Goal: Check status: Check status

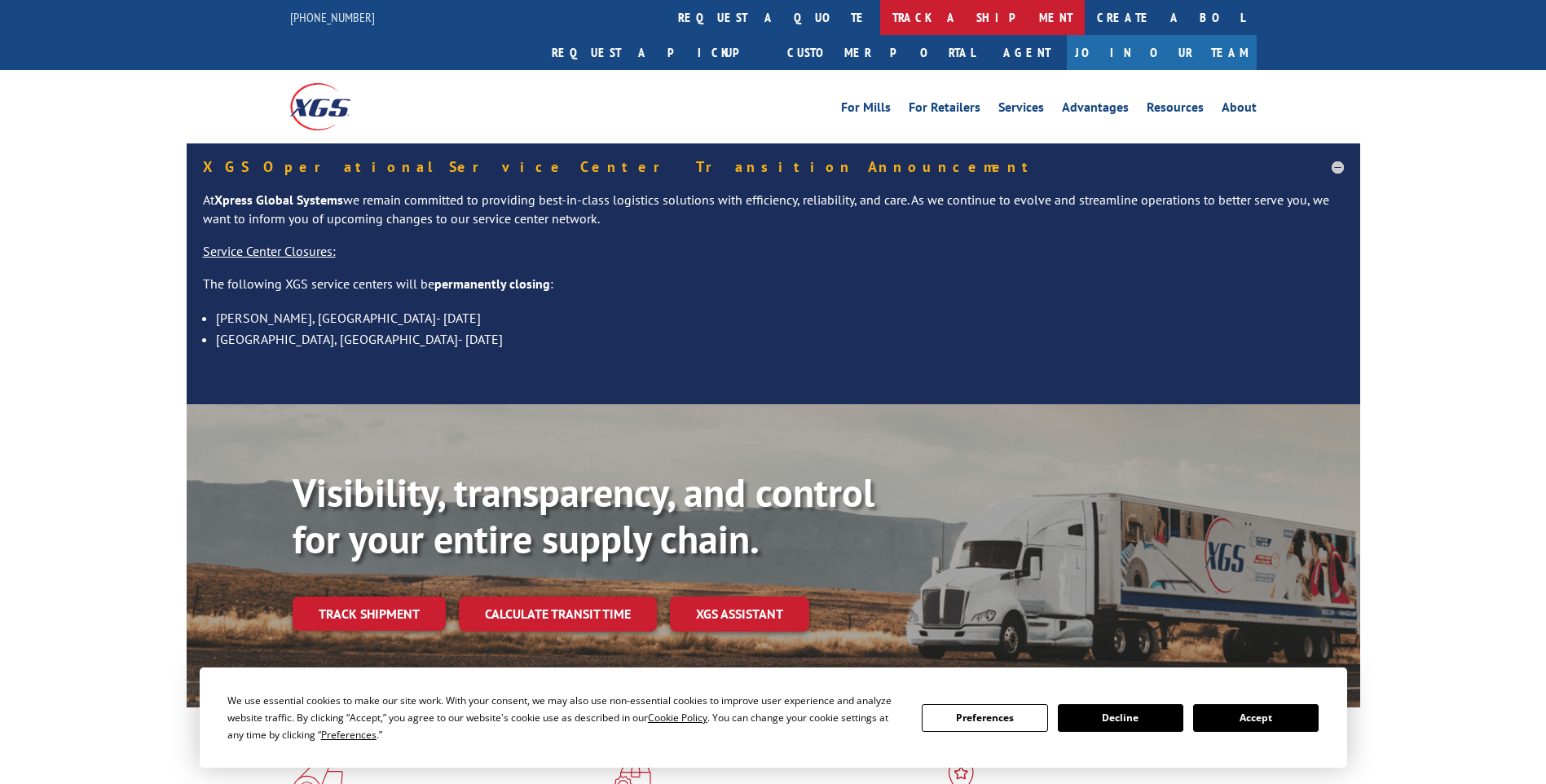
click at [880, 16] on link "track a shipment" at bounding box center [982, 18] width 205 height 35
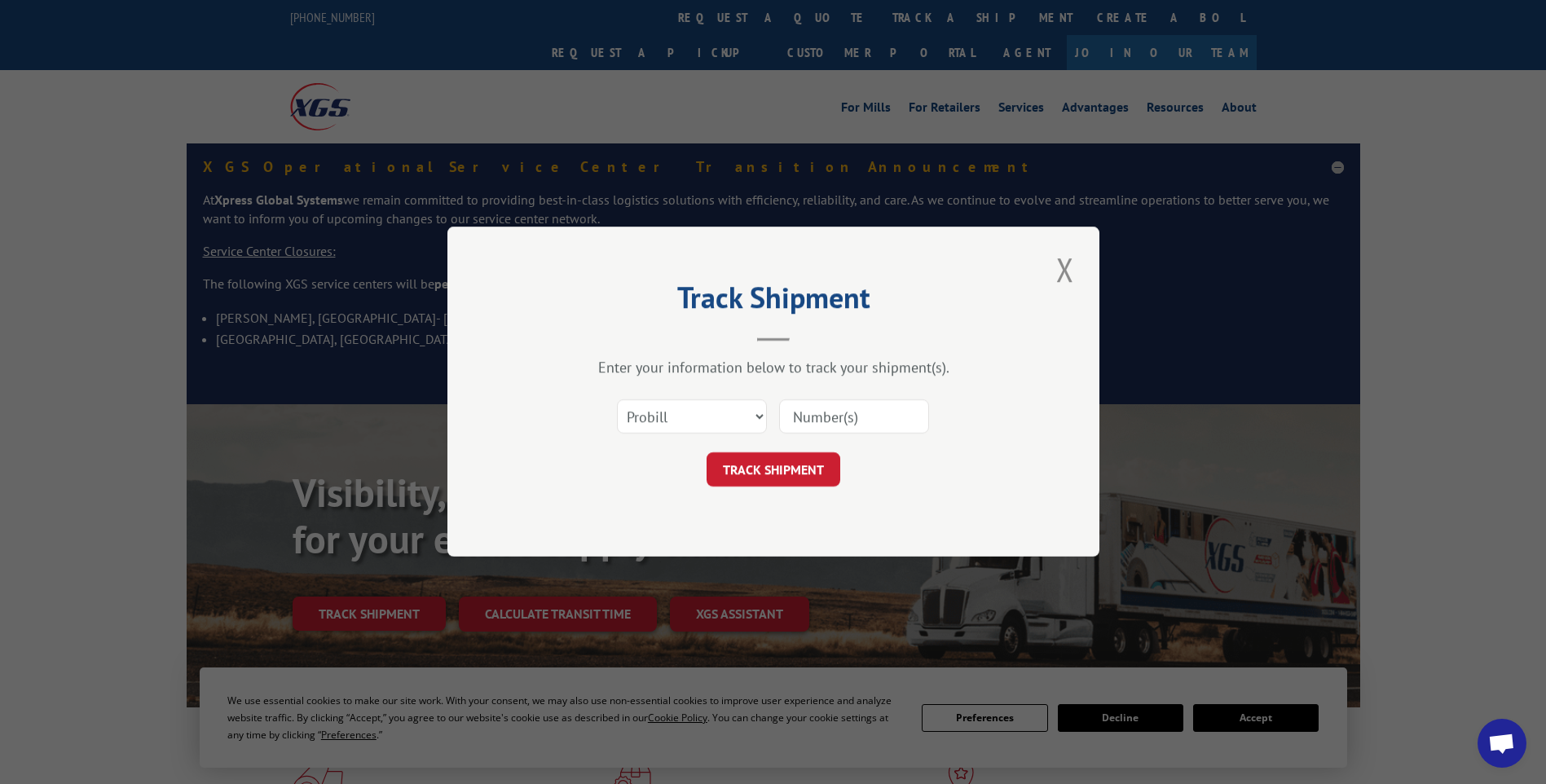
paste input "16961823"
type input "16961823"
click at [794, 469] on button "TRACK SHIPMENT" at bounding box center [773, 469] width 134 height 34
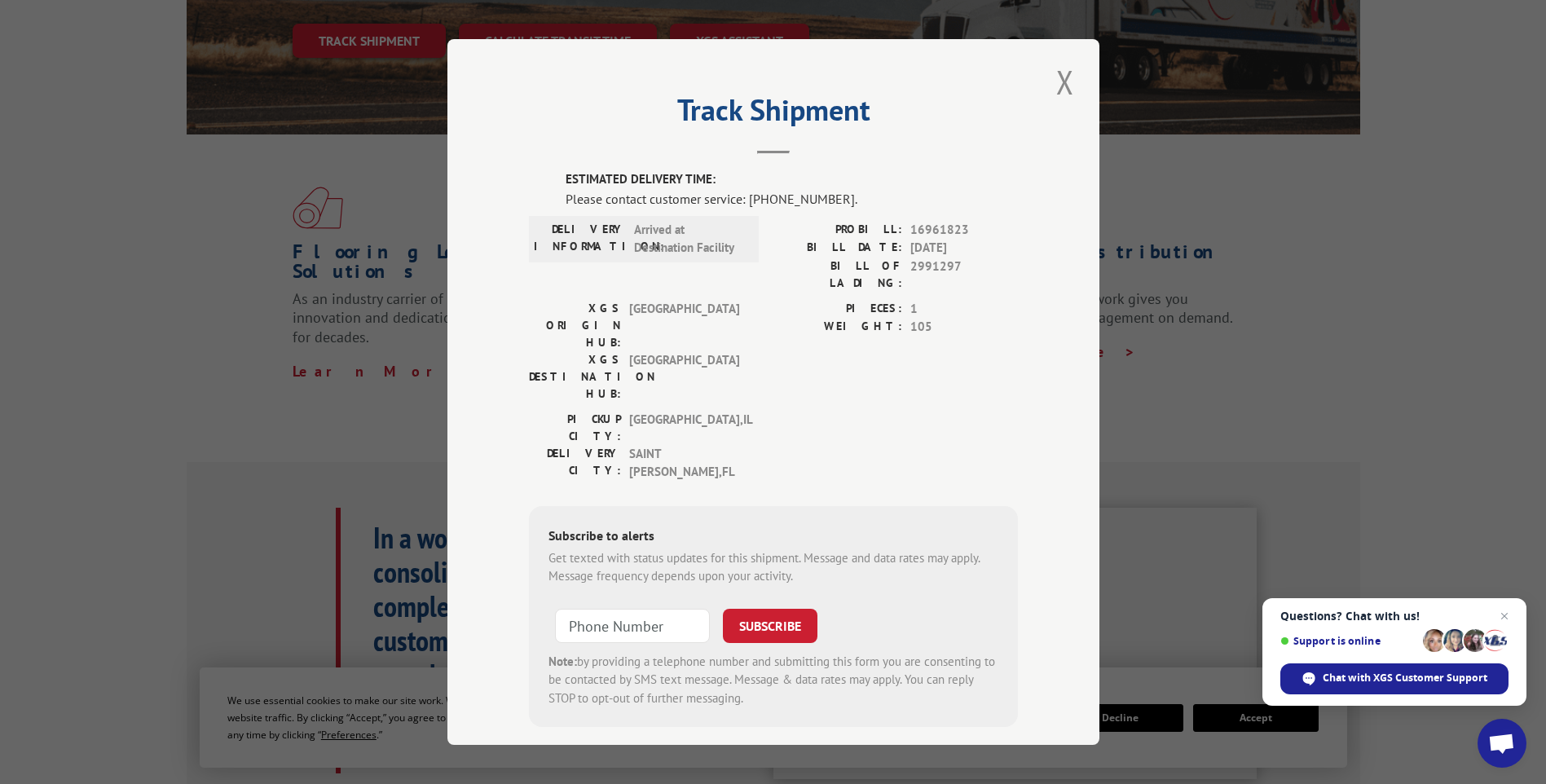
scroll to position [651, 0]
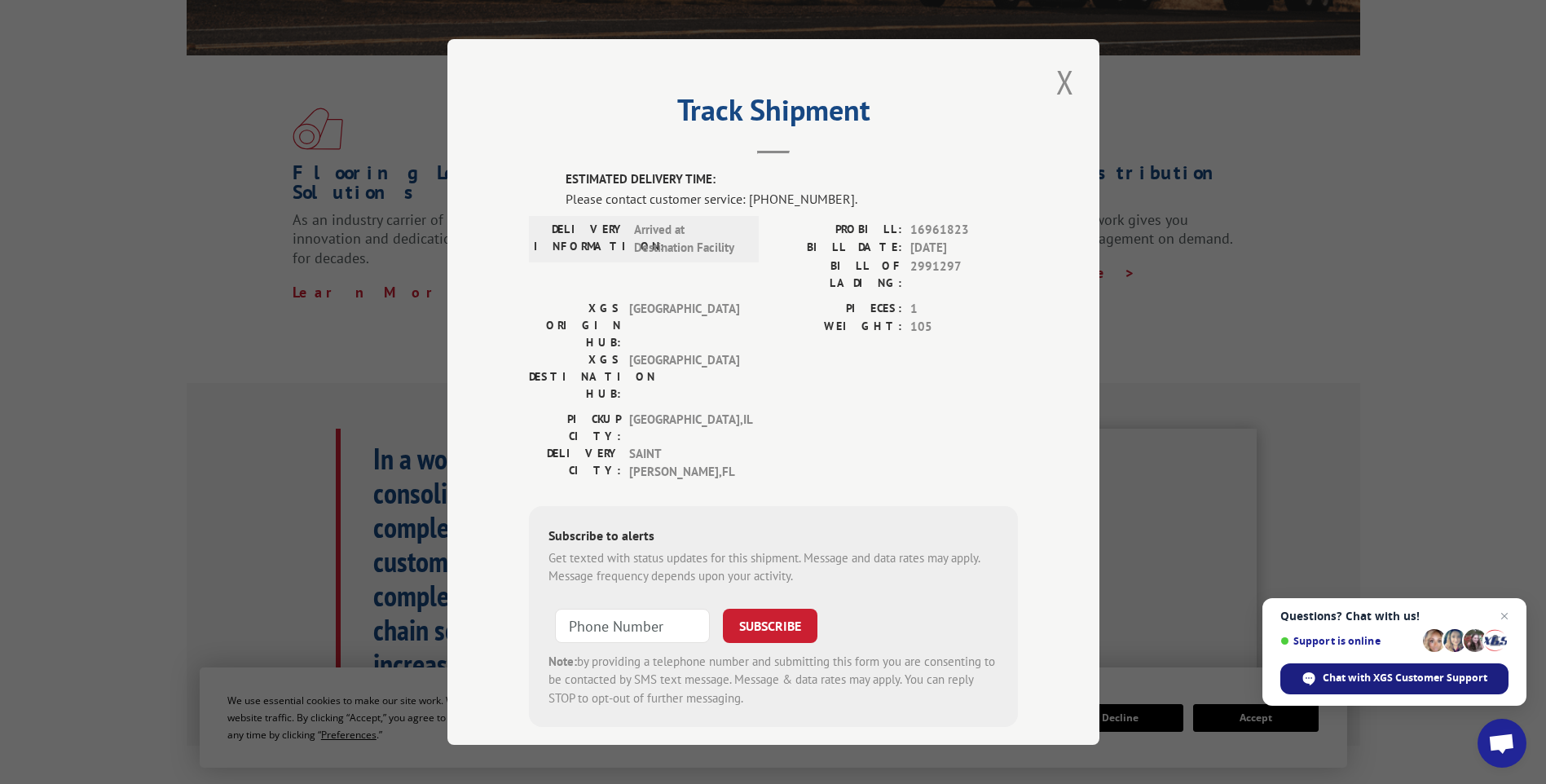
click at [1432, 685] on span "Chat with XGS Customer Support" at bounding box center [1405, 677] width 165 height 15
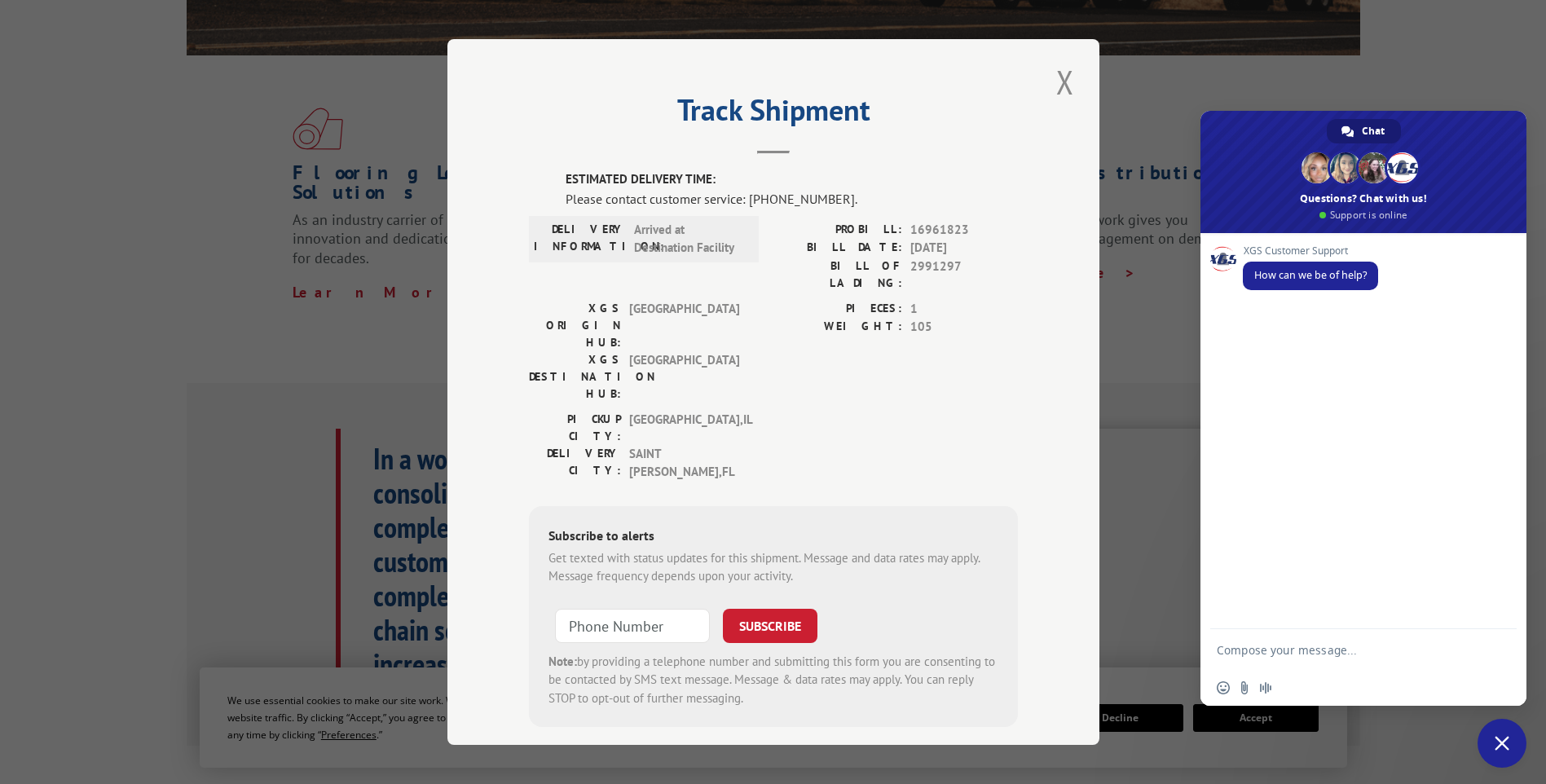
scroll to position [0, 0]
click at [1343, 659] on textarea "Compose your message..." at bounding box center [1346, 649] width 260 height 41
type textarea "Good morning!"
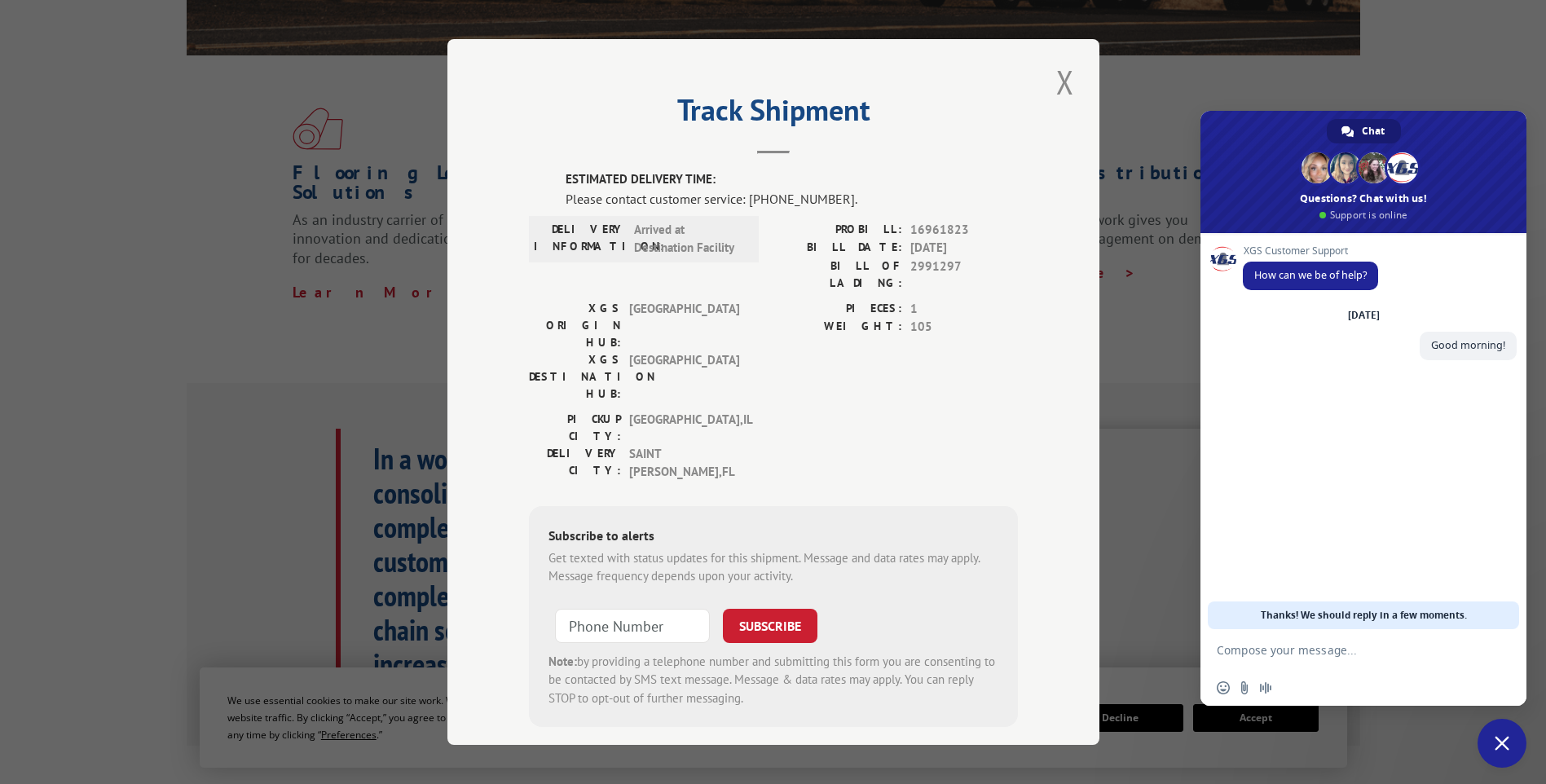
click at [1425, 652] on textarea "Compose your message..." at bounding box center [1346, 649] width 260 height 41
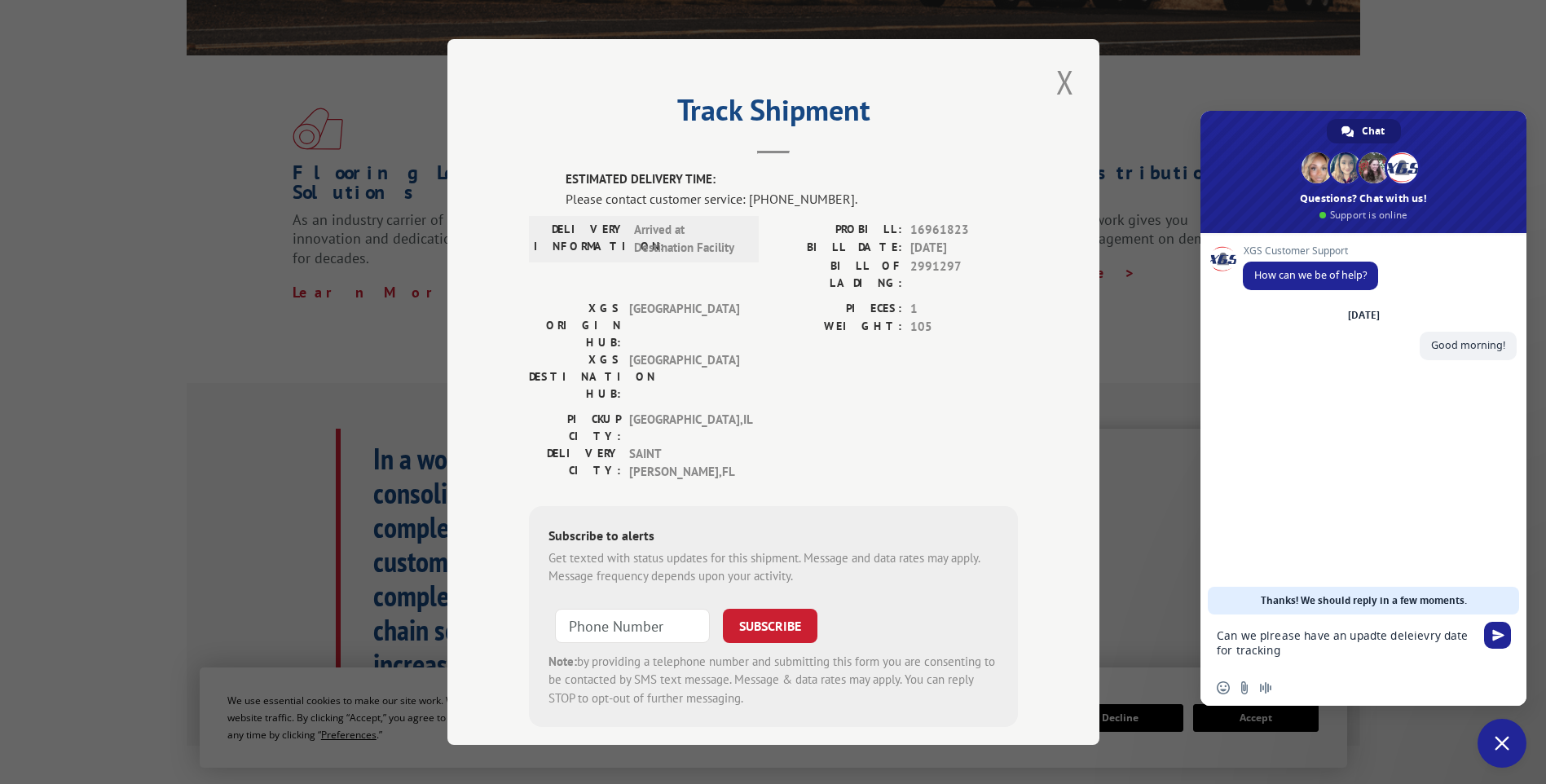
paste textarea "16961823"
click at [1377, 658] on textarea "Can we please have an updated delivery date for tracking 16961823" at bounding box center [1346, 642] width 260 height 56
type textarea "Can we please have an updated delivery date for tracking 16961823?"
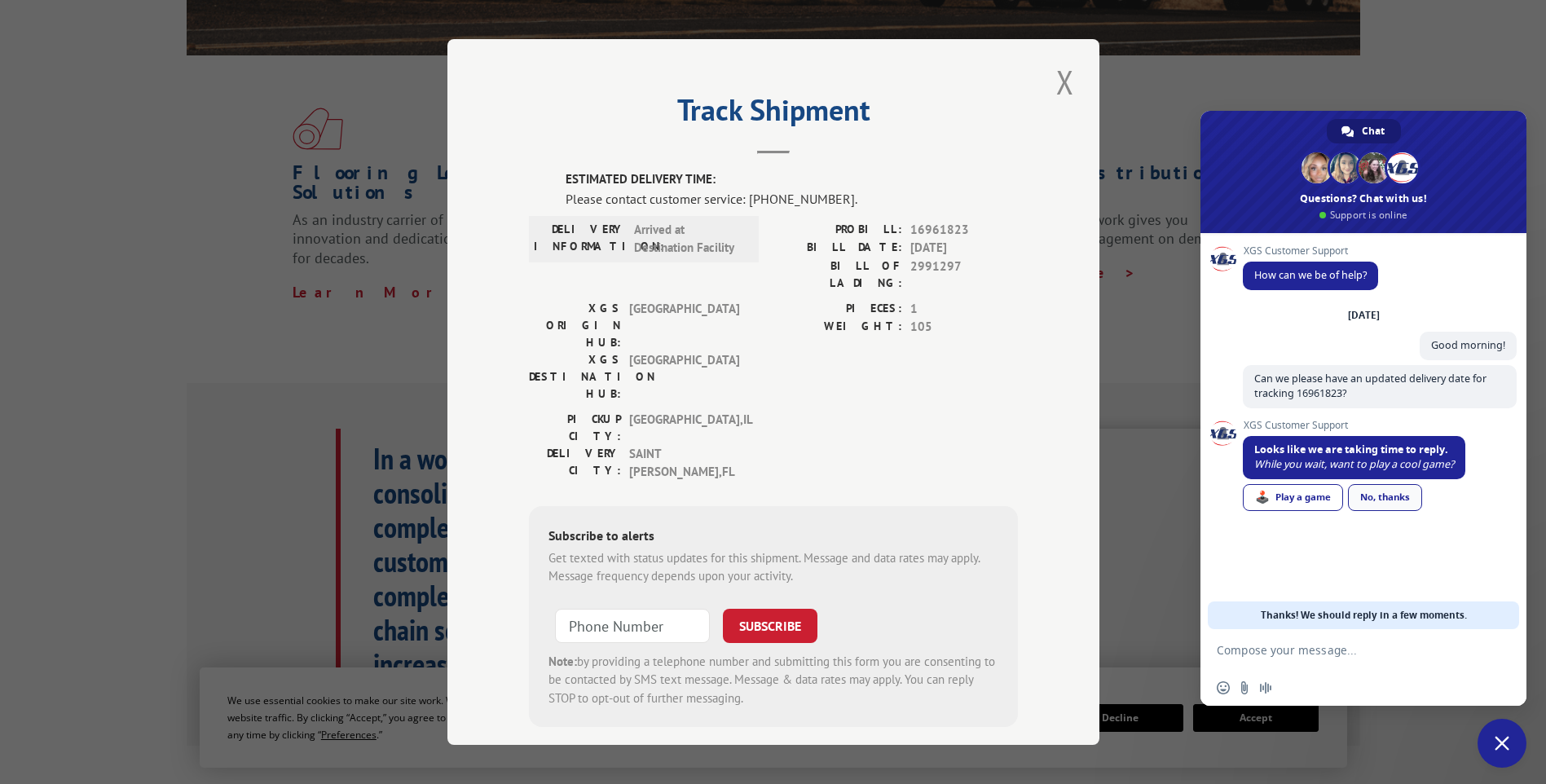
click at [1397, 495] on link "No, thanks" at bounding box center [1385, 497] width 74 height 27
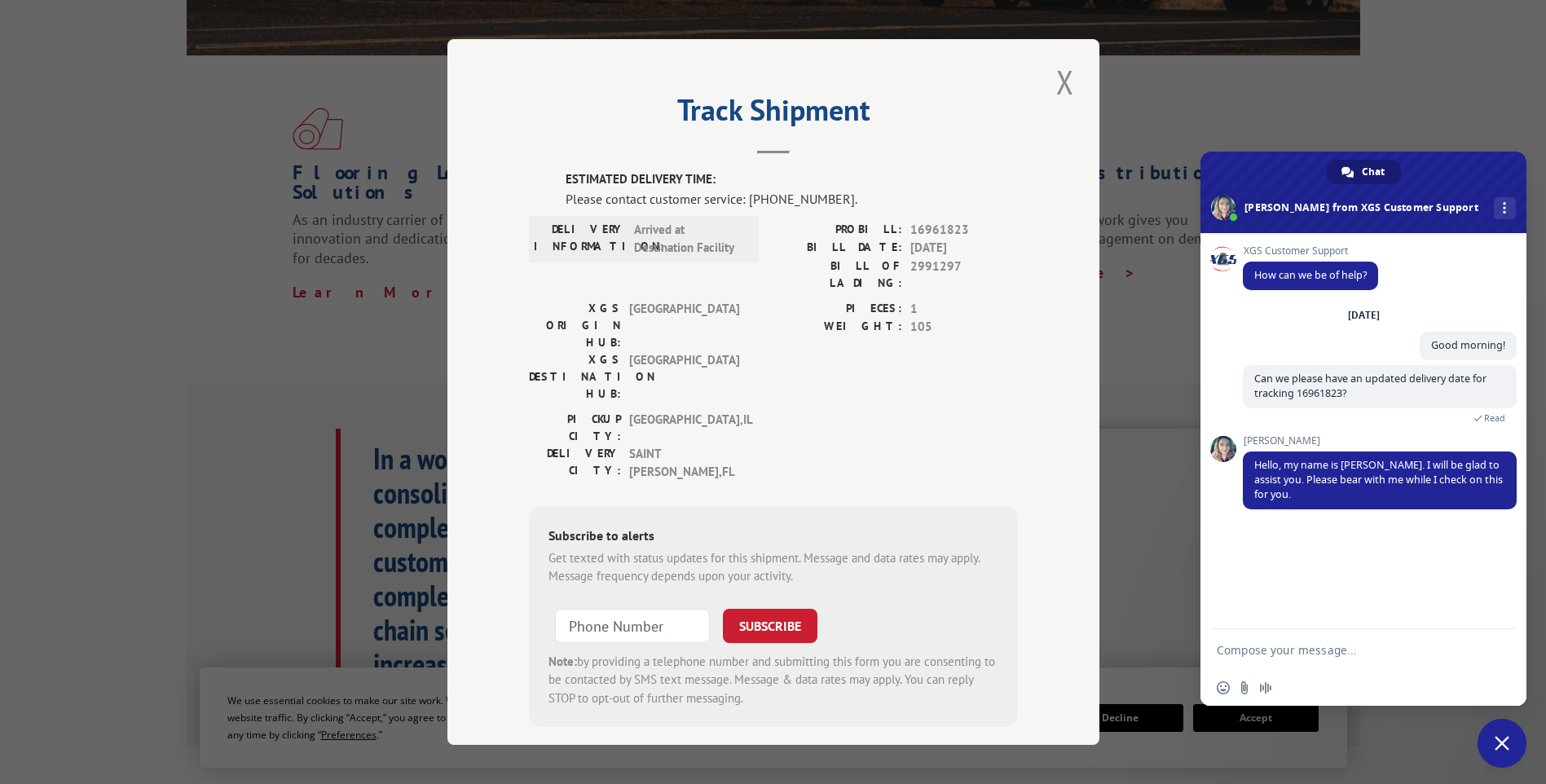
click at [1308, 660] on textarea "Compose your message..." at bounding box center [1346, 649] width 260 height 41
type textarea "Thank you"
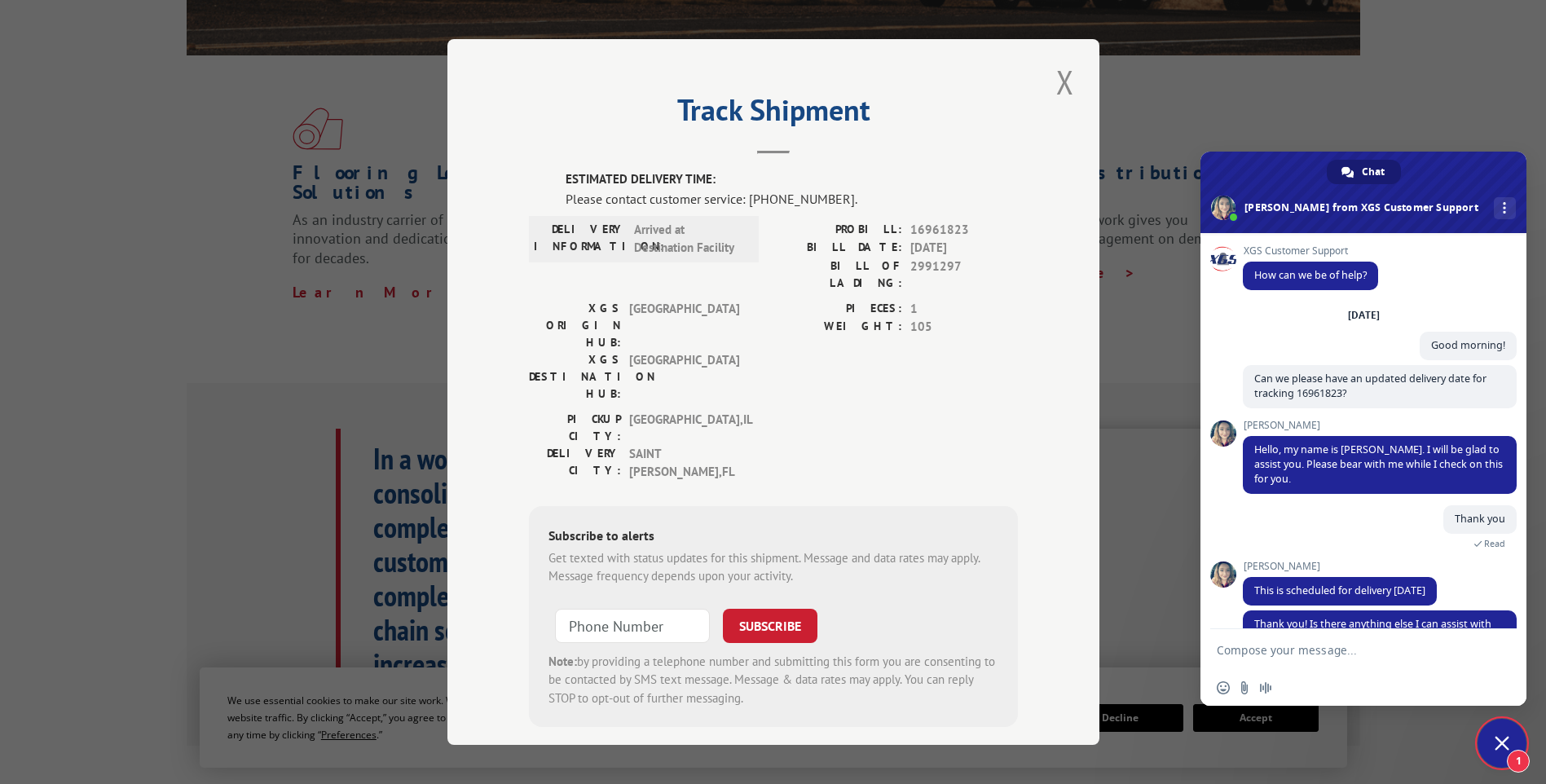
scroll to position [42, 0]
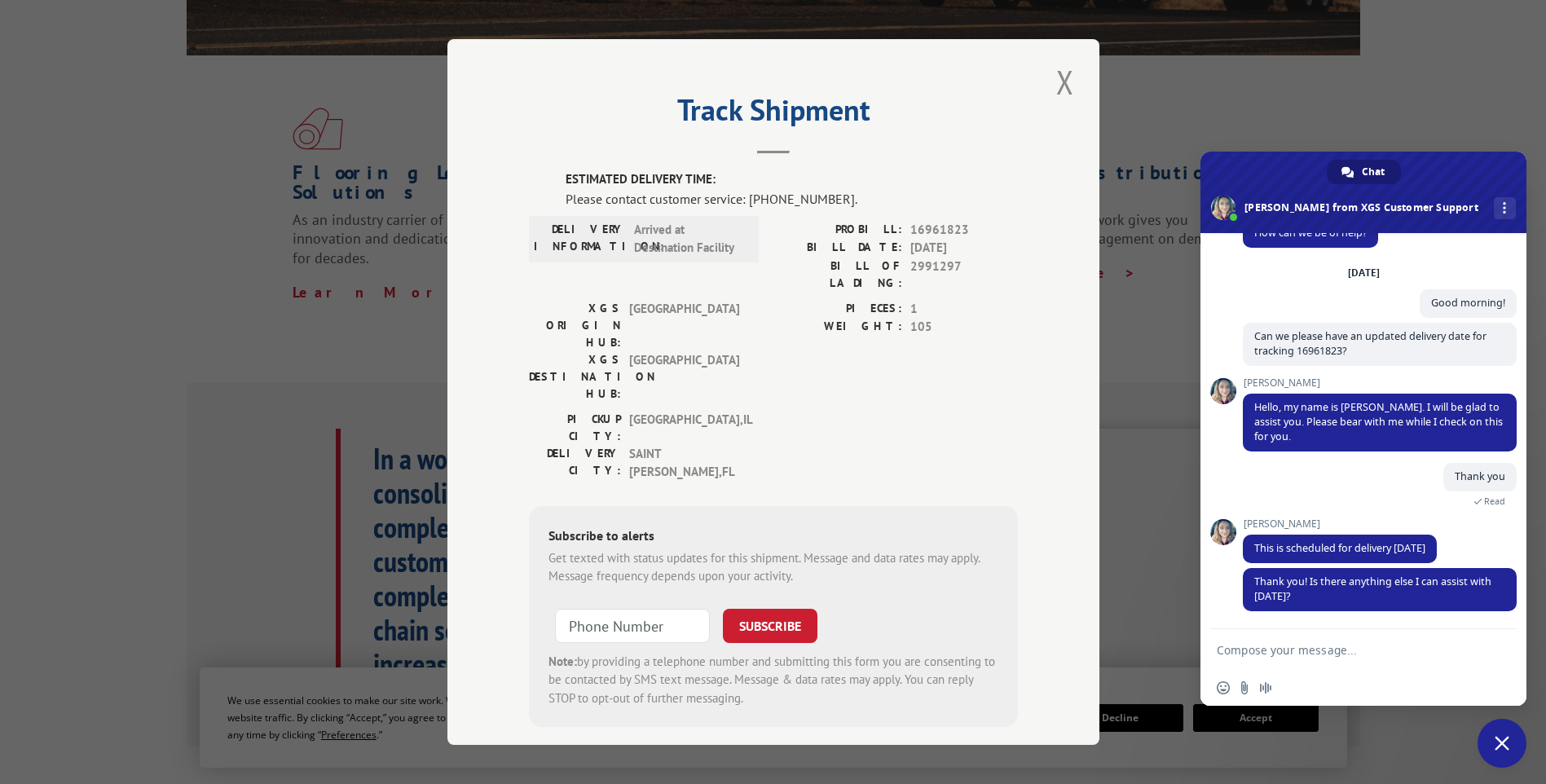
click at [1351, 655] on textarea "Compose your message..." at bounding box center [1346, 649] width 260 height 41
type textarea "Perfect, thank you!"
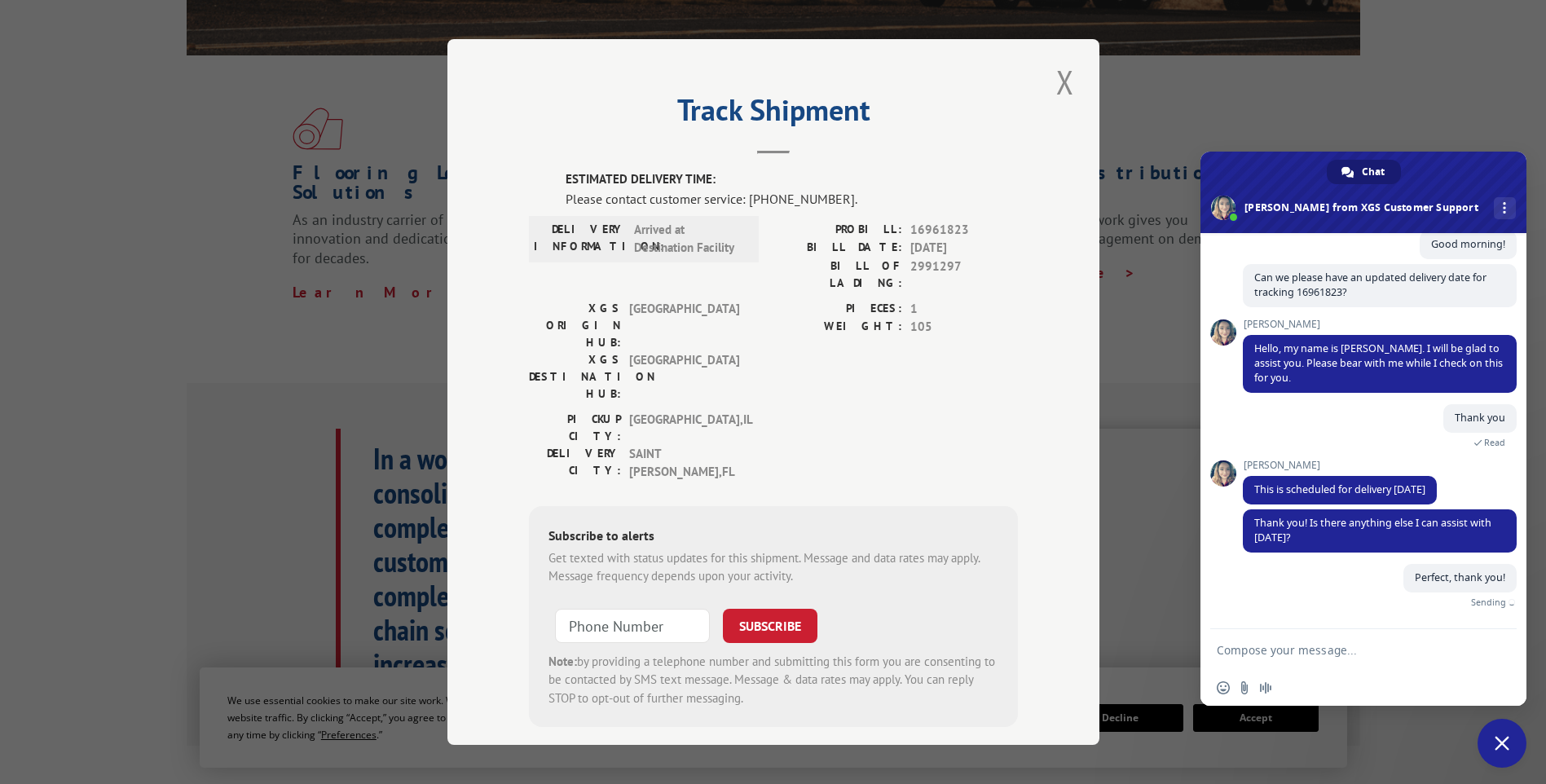
scroll to position [82, 0]
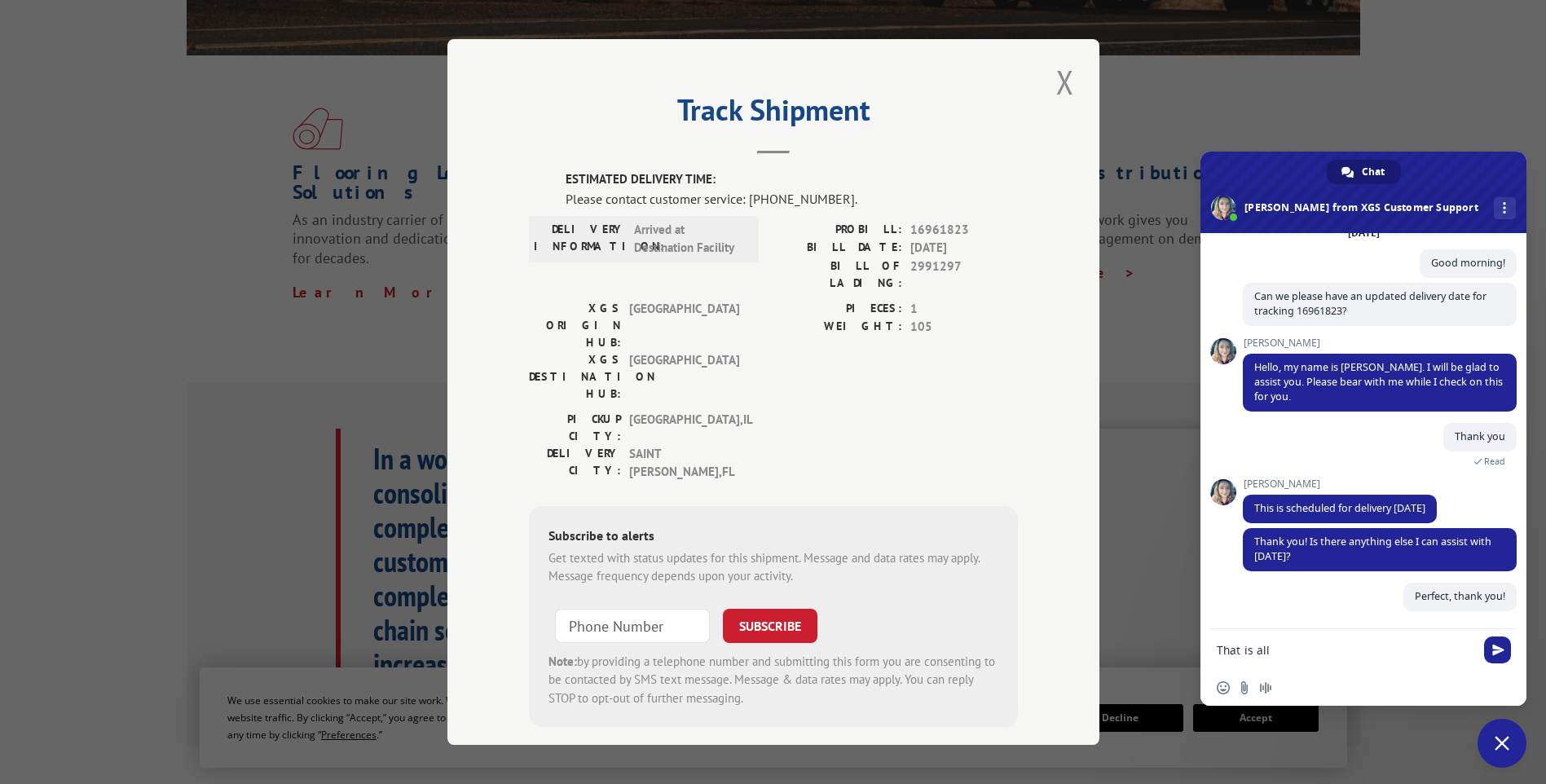
type textarea "That is all"
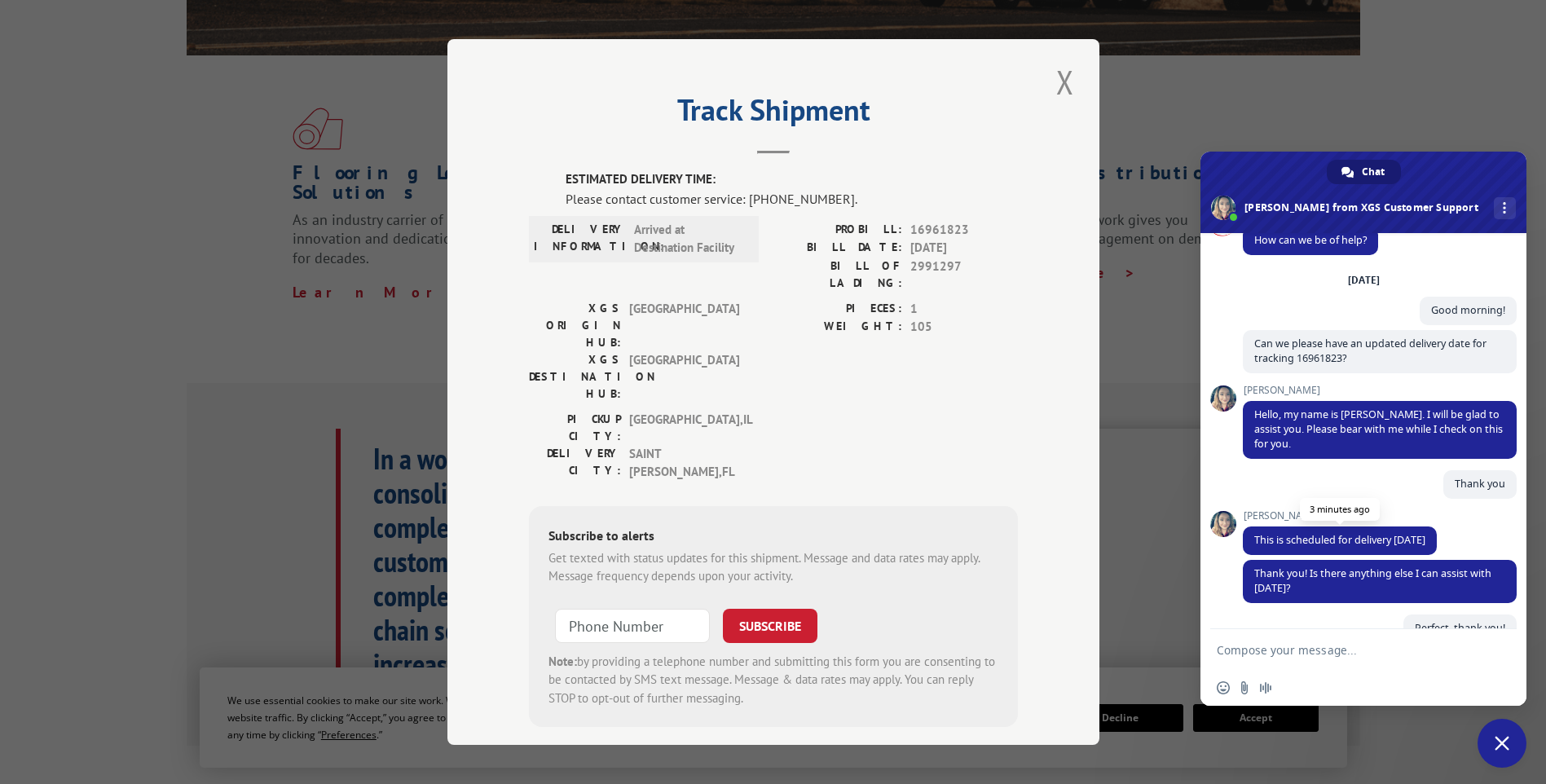
scroll to position [230, 0]
